Goal: Task Accomplishment & Management: Manage account settings

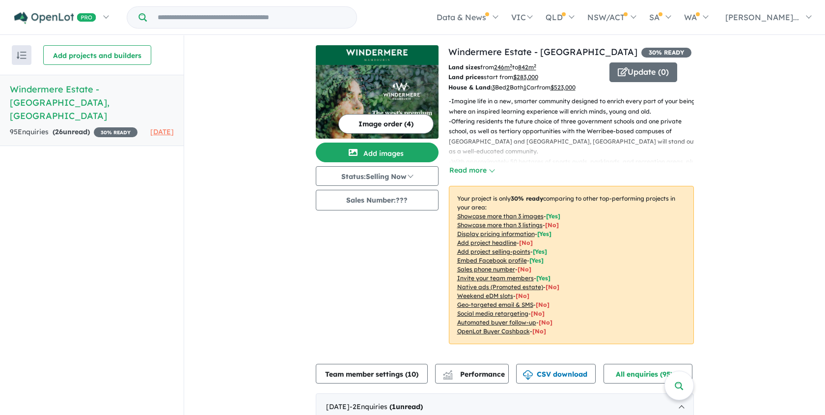
scroll to position [244, 0]
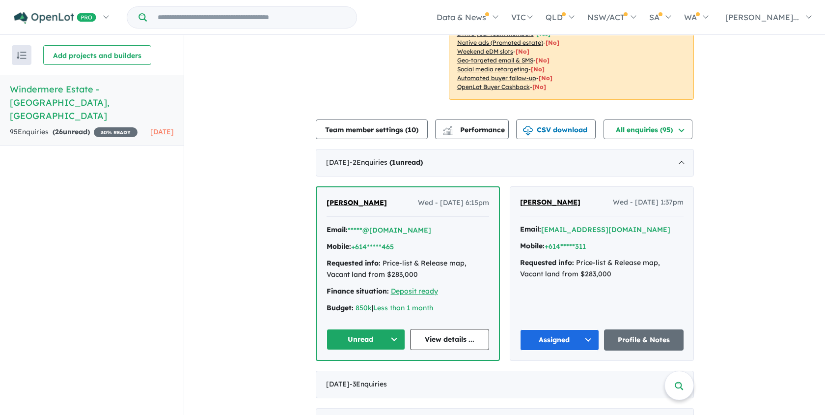
click at [394, 343] on button "Unread" at bounding box center [366, 339] width 79 height 21
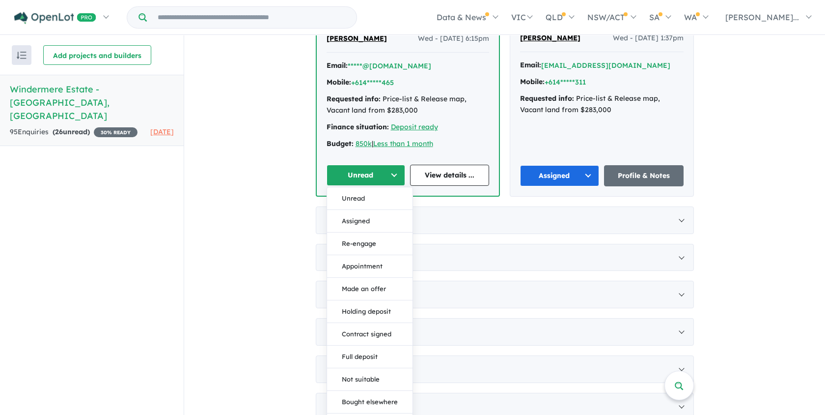
scroll to position [0, 0]
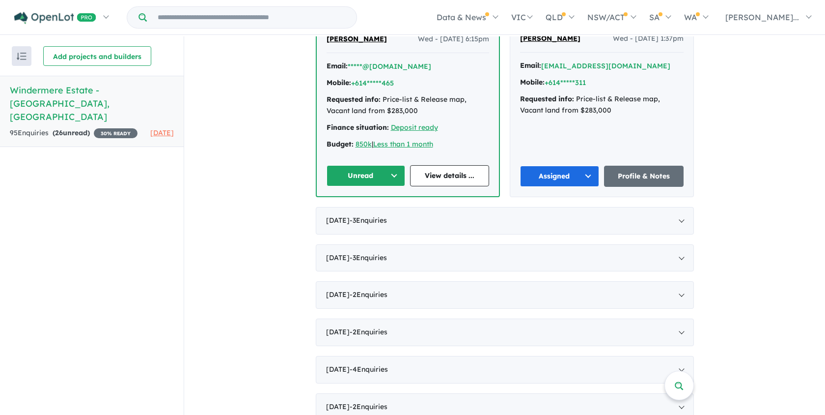
scroll to position [410, 0]
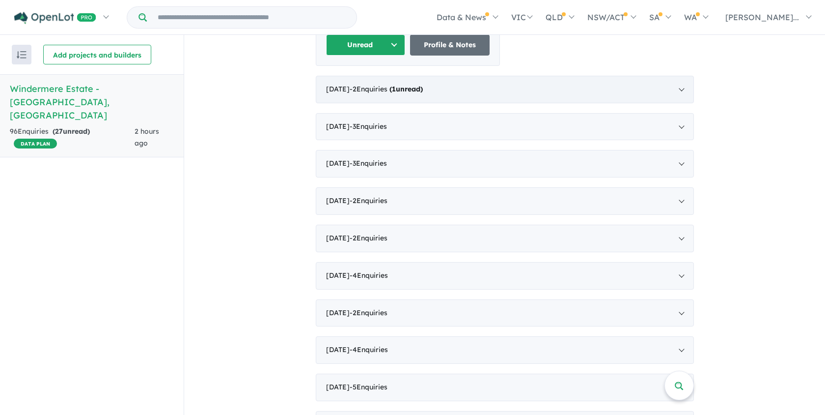
scroll to position [535, 0]
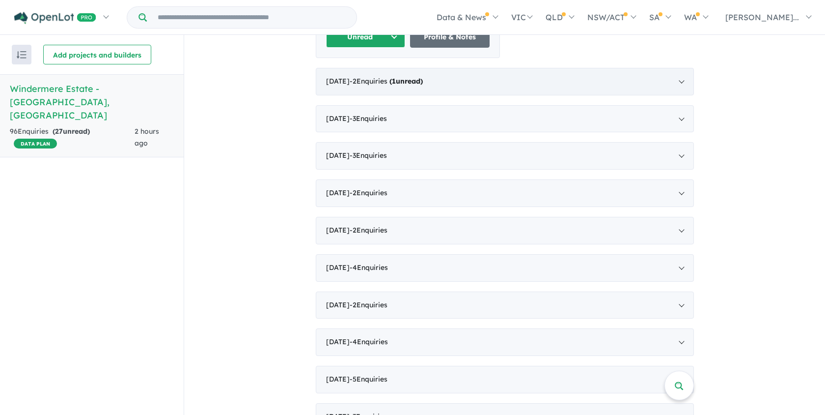
click at [676, 94] on div "[DATE] - 2 Enquir ies ( 1 unread)" at bounding box center [505, 82] width 378 height 28
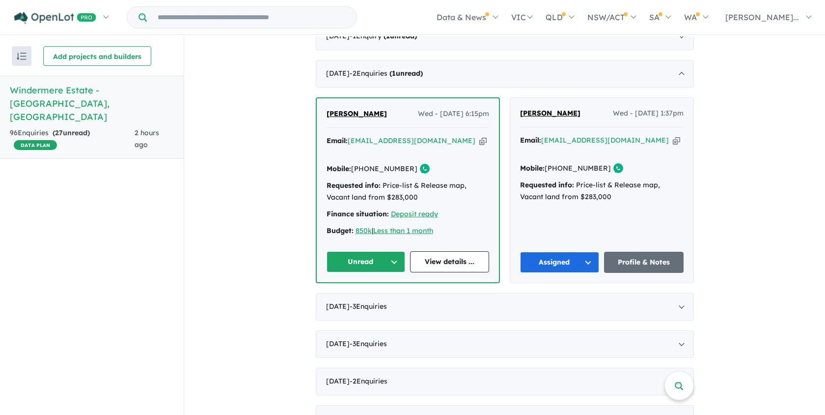
scroll to position [366, 0]
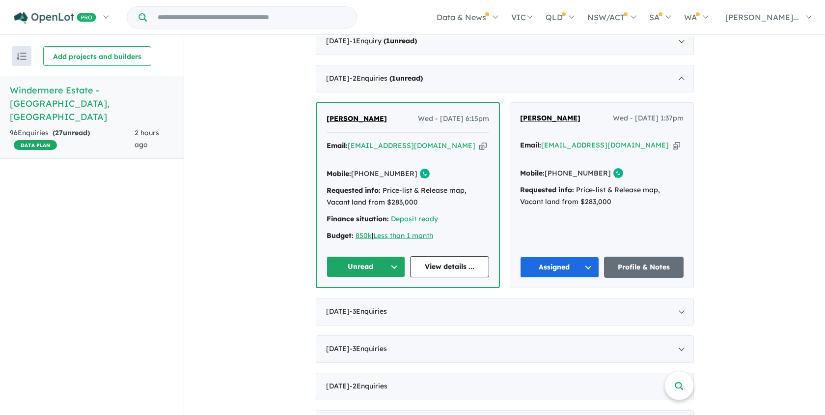
drag, startPoint x: 351, startPoint y: 160, endPoint x: 404, endPoint y: 165, distance: 53.3
click at [406, 169] on link "[PHONE_NUMBER]" at bounding box center [384, 173] width 66 height 9
copy link "[PHONE_NUMBER]"
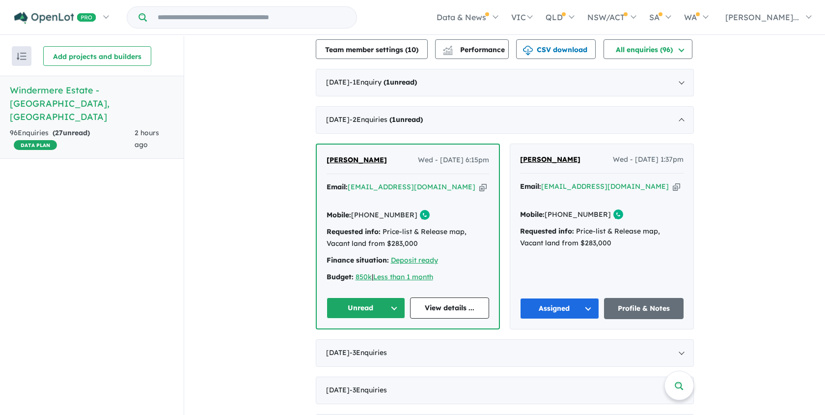
scroll to position [326, 0]
click at [671, 80] on div "[DATE] - 1 Enquir y ( 1 unread)" at bounding box center [505, 82] width 378 height 28
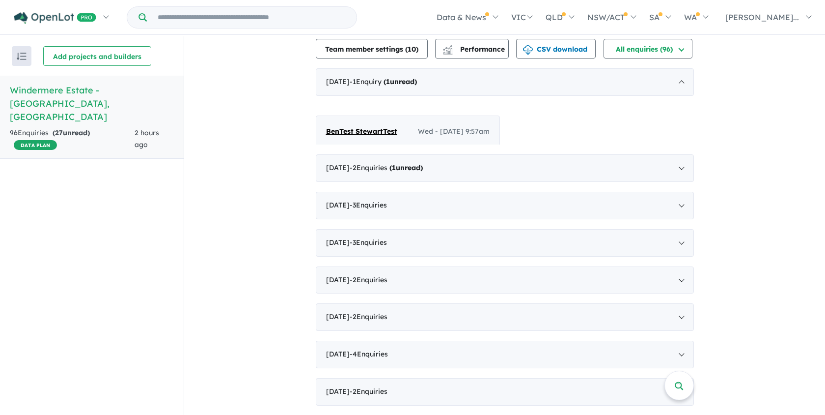
scroll to position [1, 0]
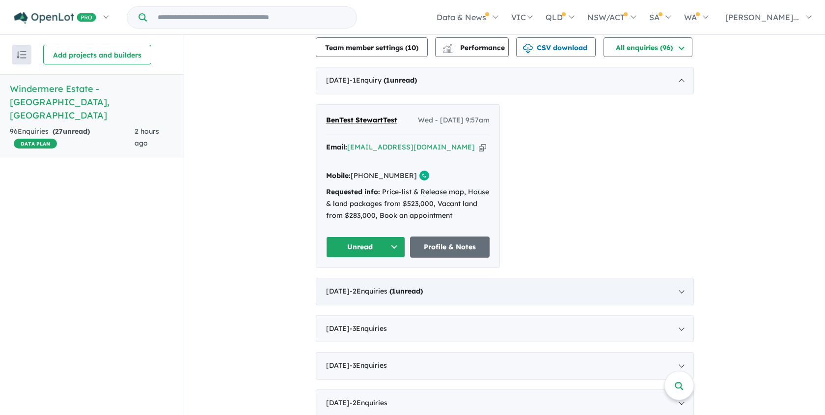
click at [574, 301] on div "[DATE] - 2 Enquir ies ( 1 unread)" at bounding box center [505, 291] width 378 height 28
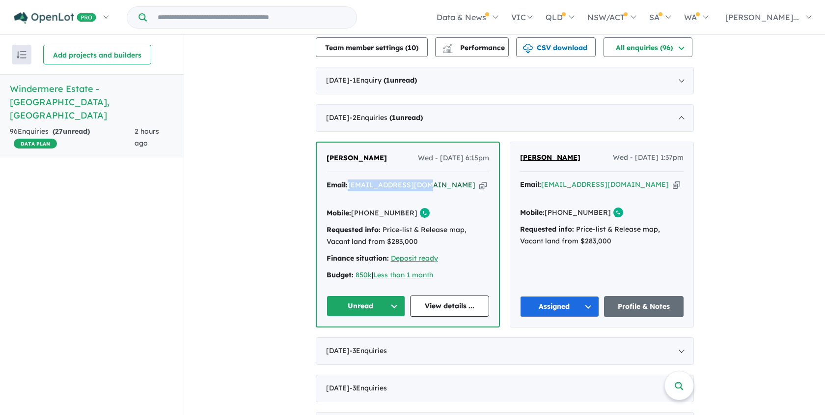
copy a%20Windermere%20Estate%20-%20Mambourin"] "[EMAIL_ADDRESS][DOMAIN_NAME]"
drag, startPoint x: 349, startPoint y: 200, endPoint x: 402, endPoint y: 201, distance: 53.1
click at [402, 207] on div "Mobile: [PHONE_NUMBER] Copied!" at bounding box center [408, 213] width 163 height 12
copy div "[PHONE_NUMBER]"
drag, startPoint x: 380, startPoint y: 217, endPoint x: 423, endPoint y: 228, distance: 44.3
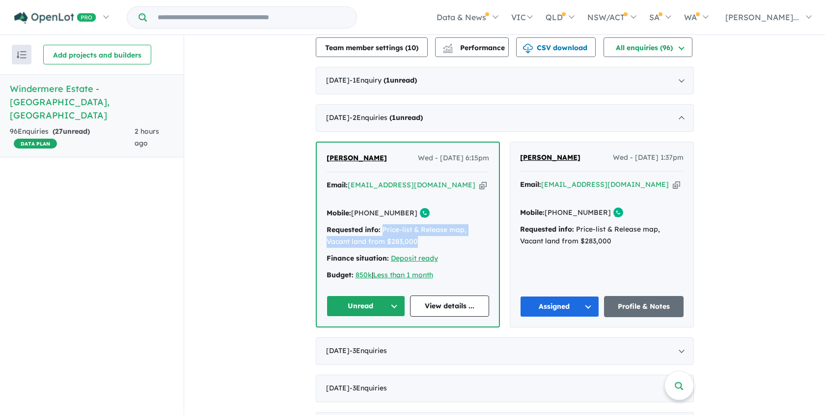
click at [423, 228] on div "Requested info: Price-list & Release map, Vacant land from $283,000" at bounding box center [408, 236] width 163 height 24
copy div "Price-list & Release map, Vacant land from $283,000"
